Goal: Task Accomplishment & Management: Manage account settings

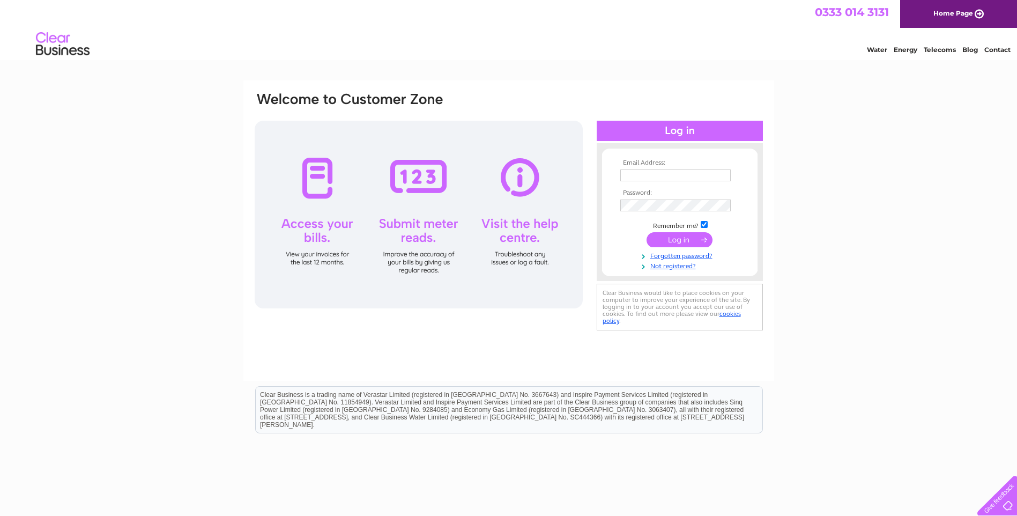
type input "[EMAIL_ADDRESS][DOMAIN_NAME]"
click at [674, 239] on input "submit" at bounding box center [679, 239] width 66 height 15
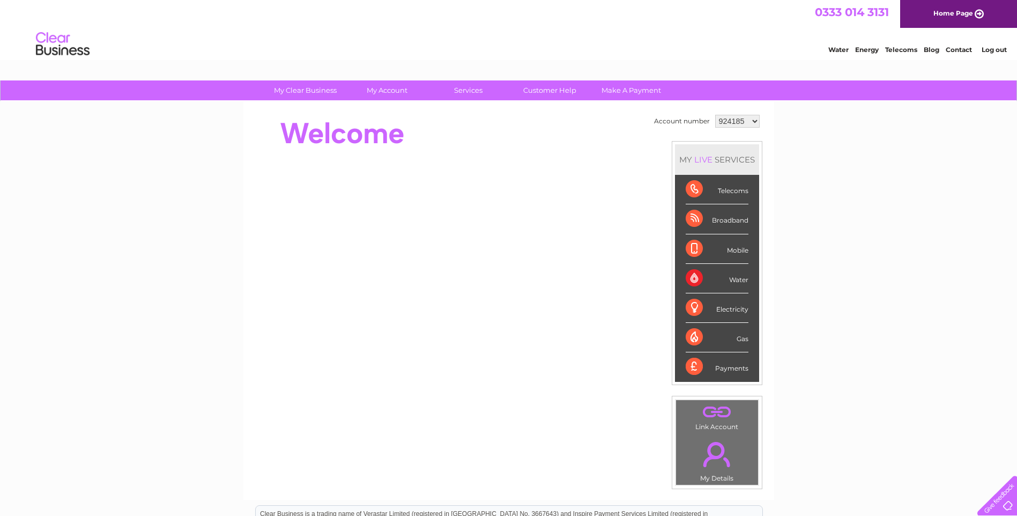
click at [755, 120] on select "924185 1001772" at bounding box center [737, 121] width 44 height 13
select select "1001772"
click at [715, 115] on select "924185 1001772" at bounding box center [737, 121] width 44 height 13
click at [730, 194] on div "Telecoms" at bounding box center [717, 189] width 63 height 29
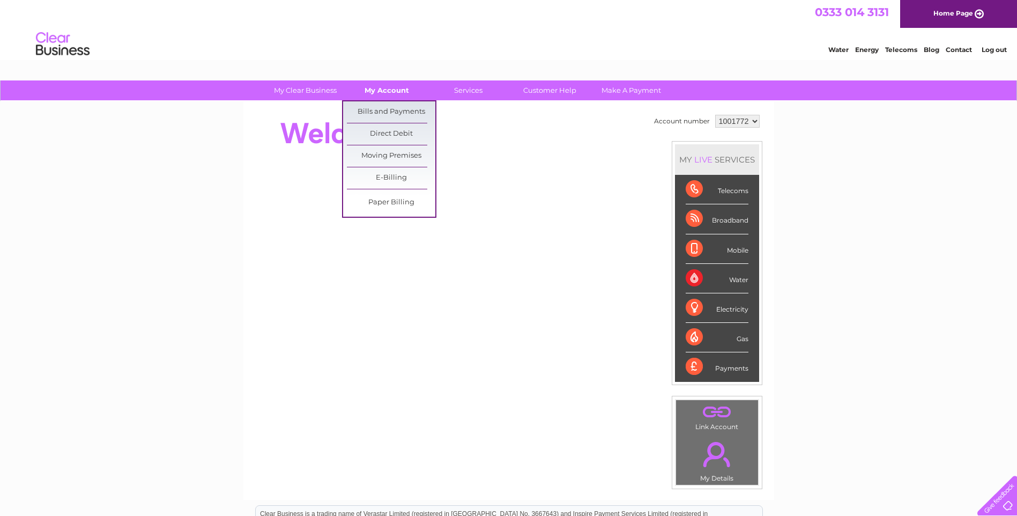
click at [393, 91] on link "My Account" at bounding box center [387, 90] width 88 height 20
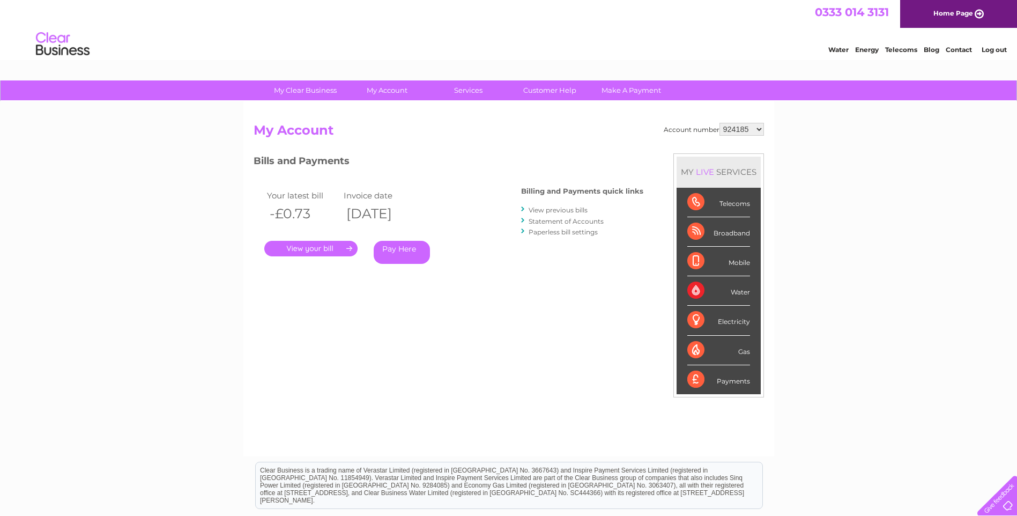
click at [760, 128] on select "924185 1001772" at bounding box center [741, 129] width 44 height 13
select select "1001772"
click at [719, 123] on select "924185 1001772" at bounding box center [741, 129] width 44 height 13
click at [309, 246] on link "." at bounding box center [310, 249] width 93 height 16
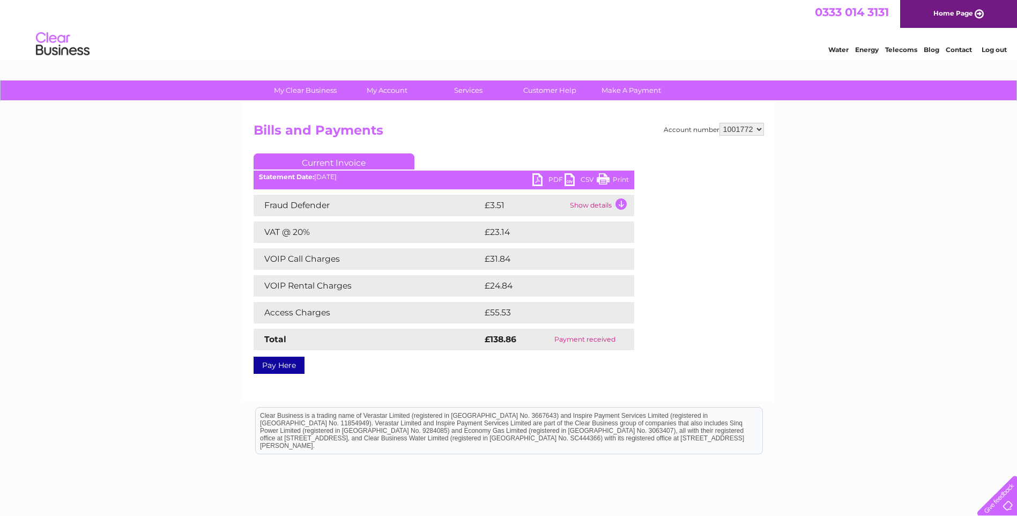
click at [622, 177] on link "Print" at bounding box center [613, 181] width 32 height 16
